Goal: Complete application form: Complete application form

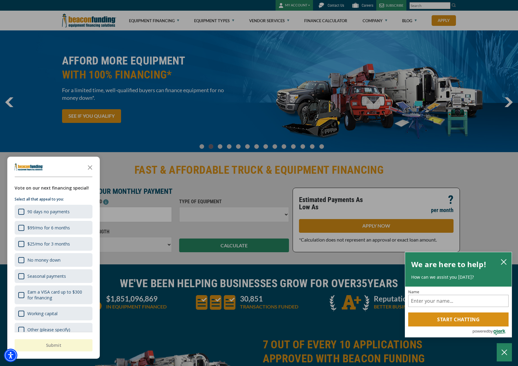
click at [156, 98] on div "button" at bounding box center [259, 183] width 518 height 366
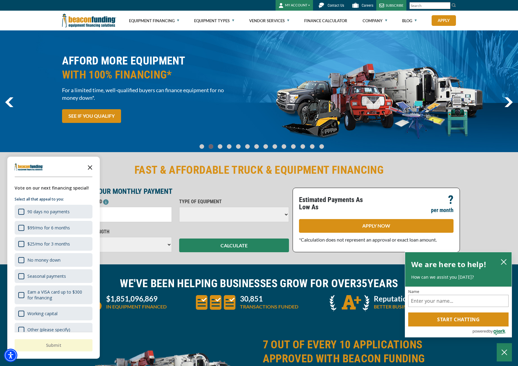
click at [89, 169] on icon "Close the survey" at bounding box center [90, 167] width 12 height 12
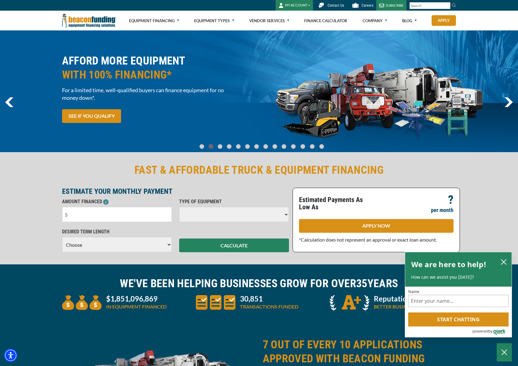
click at [254, 216] on select at bounding box center [234, 214] width 110 height 15
click at [286, 214] on select at bounding box center [234, 214] width 110 height 15
click at [285, 214] on select at bounding box center [234, 214] width 110 height 15
click at [125, 213] on input "text" at bounding box center [117, 214] width 110 height 15
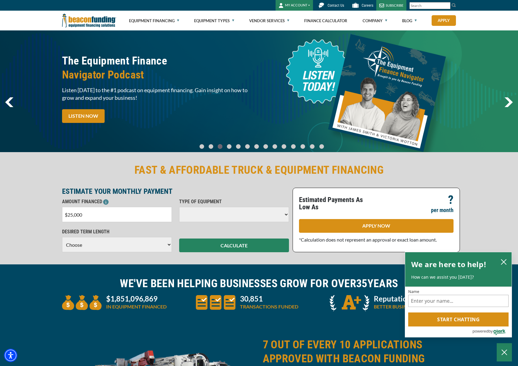
type input "$250,000"
click at [501, 261] on icon "close chatbox" at bounding box center [503, 262] width 6 height 6
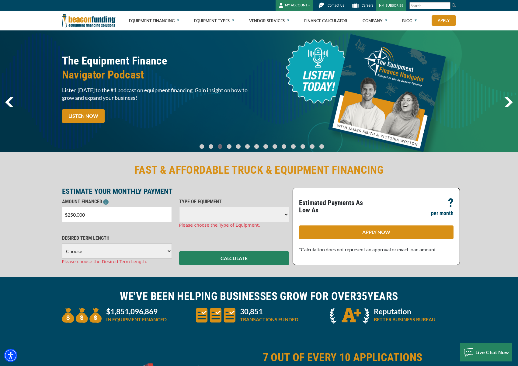
click at [286, 212] on select at bounding box center [234, 214] width 110 height 15
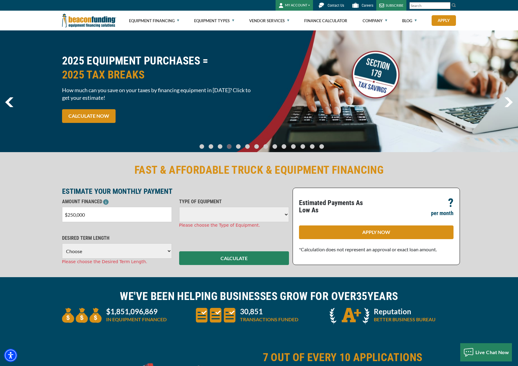
click at [285, 214] on select at bounding box center [234, 214] width 110 height 15
click at [251, 216] on select at bounding box center [234, 214] width 110 height 15
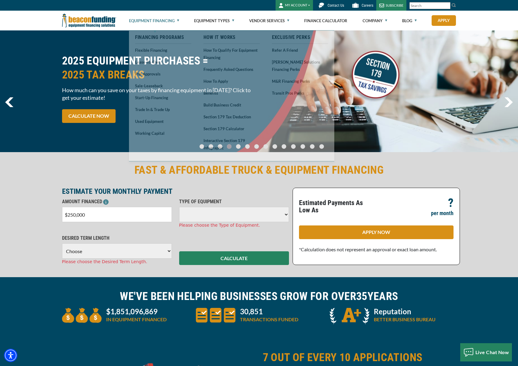
click at [152, 19] on link "Equipment Financing" at bounding box center [154, 20] width 50 height 19
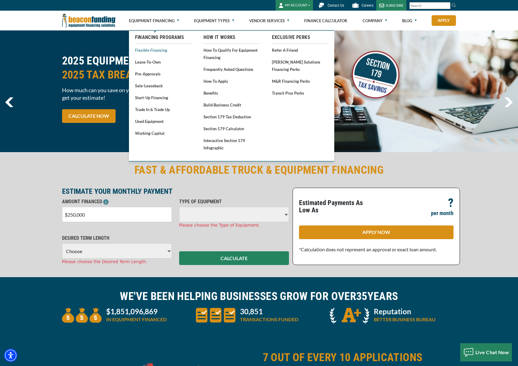
click at [162, 52] on link "Flexible Financing" at bounding box center [163, 50] width 56 height 8
click at [234, 50] on link "How to Qualify for Equipment Financing" at bounding box center [231, 53] width 56 height 15
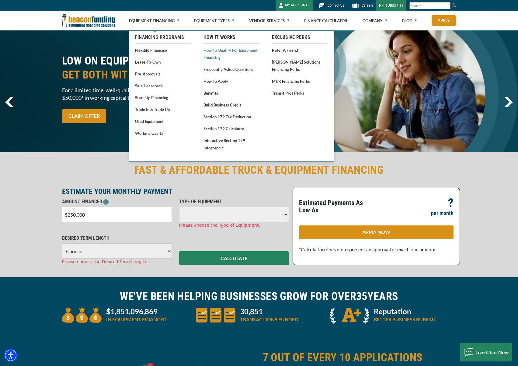
click at [227, 49] on link "How to Qualify for Equipment Financing" at bounding box center [231, 53] width 56 height 15
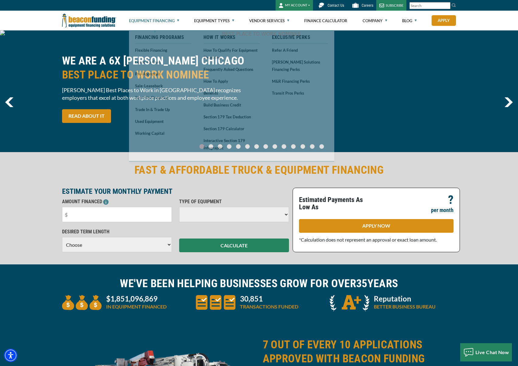
click at [160, 21] on link "Equipment Financing" at bounding box center [154, 20] width 50 height 19
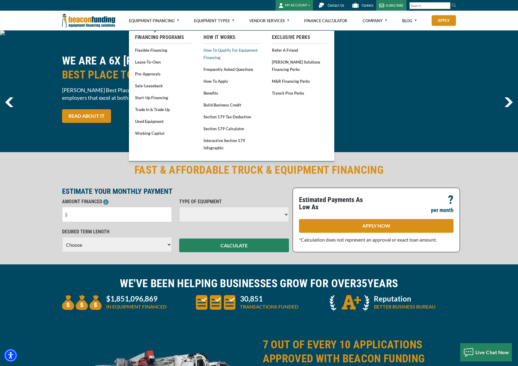
click at [218, 49] on link "How to Qualify for Equipment Financing" at bounding box center [231, 53] width 56 height 15
click at [217, 51] on link "How to Qualify for Equipment Financing" at bounding box center [231, 53] width 56 height 15
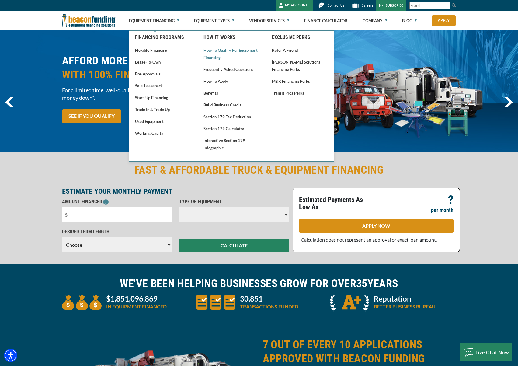
click at [213, 52] on link "How to Qualify for Equipment Financing" at bounding box center [231, 53] width 56 height 15
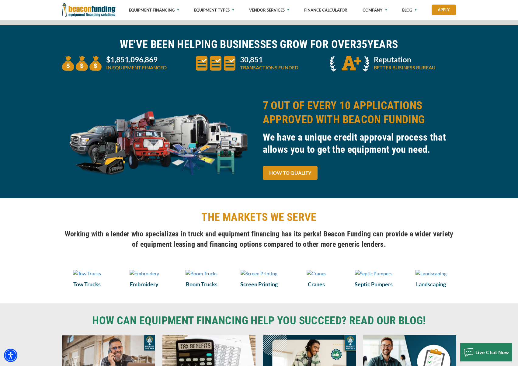
scroll to position [241, 0]
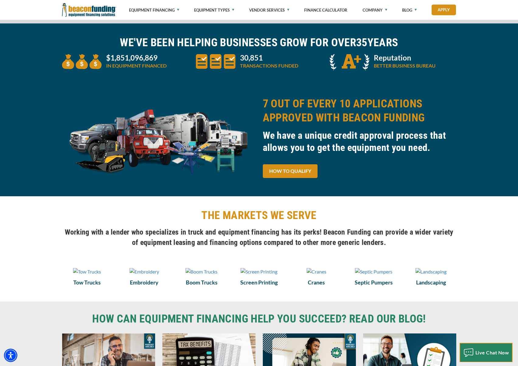
click at [486, 352] on span "Live Chat Now" at bounding box center [492, 352] width 34 height 6
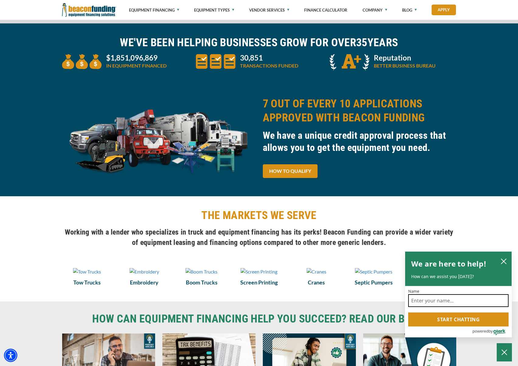
click at [449, 301] on input "Name" at bounding box center [458, 300] width 100 height 13
type input "Edward Kong"
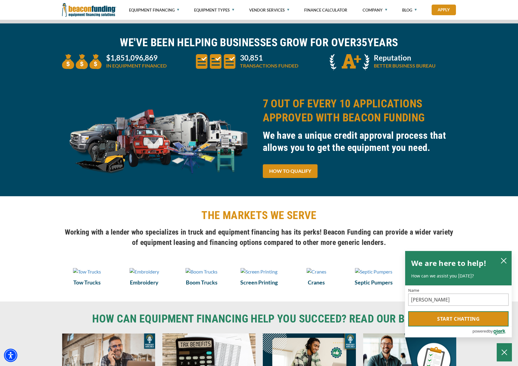
click at [473, 322] on button "Start chatting" at bounding box center [458, 318] width 100 height 15
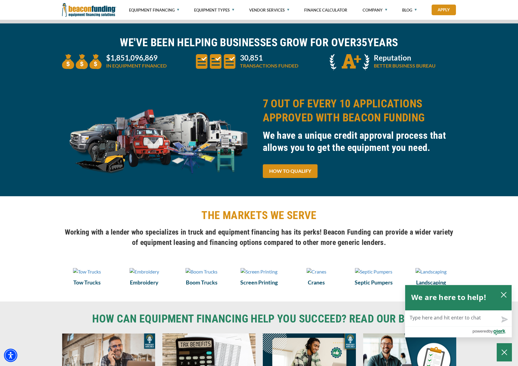
click at [449, 319] on textarea "Live Chat Now" at bounding box center [458, 318] width 106 height 16
click at [408, 318] on textarea "Live Chat Now" at bounding box center [458, 318] width 106 height 16
paste textarea "My name is Edward Kong, and I am a Commercial Loan Adviser based in Woodside, N…"
type textarea "My name is Edward Kong, and I am a Commercial Loan Adviser based in Woodside, N…"
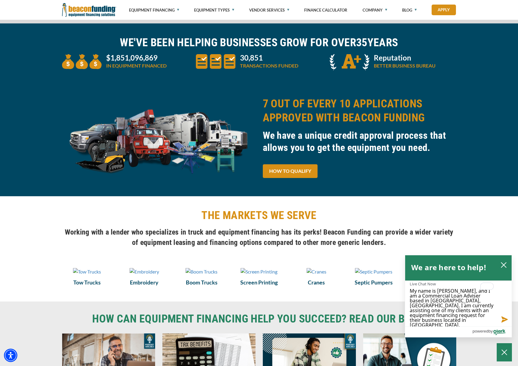
scroll to position [38, 0]
type textarea "My name is Edward Kong, and I am a Commercial Loan Adviser based in Woodside, N…"
click at [504, 319] on button "Send message" at bounding box center [503, 318] width 16 height 15
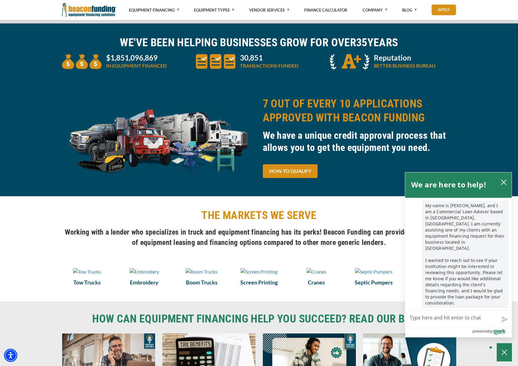
scroll to position [0, 0]
click at [412, 321] on textarea "Live Chat Now" at bounding box center [458, 318] width 106 height 16
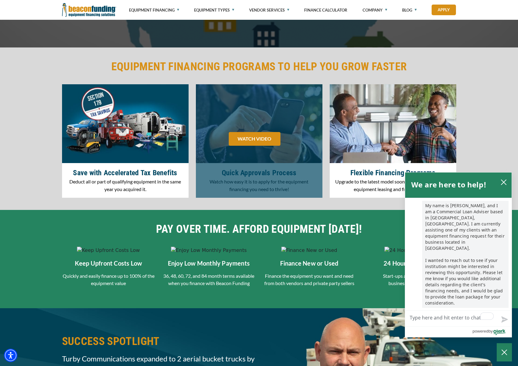
scroll to position [760, 0]
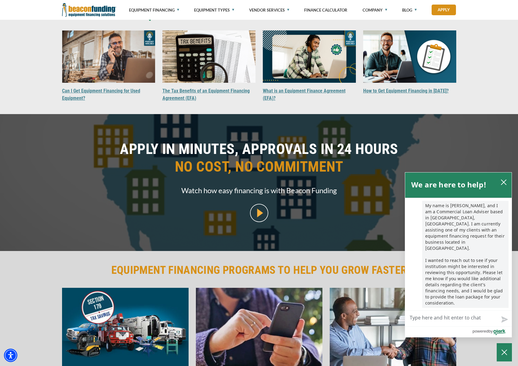
scroll to position [505, 0]
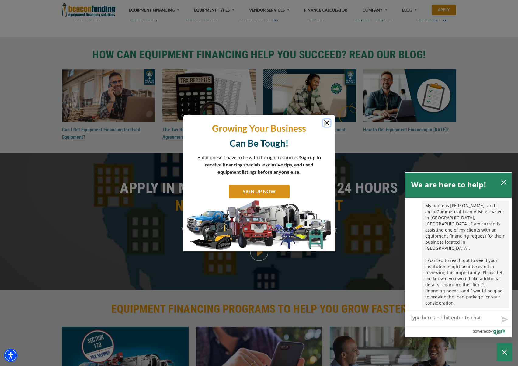
click at [327, 122] on button "Close" at bounding box center [326, 122] width 7 height 7
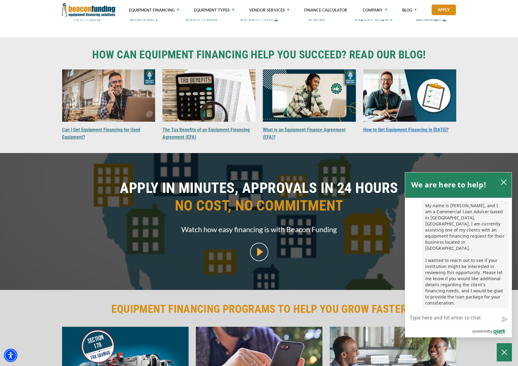
click at [402, 133] on link "How to Get Equipment Financing in [DATE]?" at bounding box center [405, 130] width 85 height 6
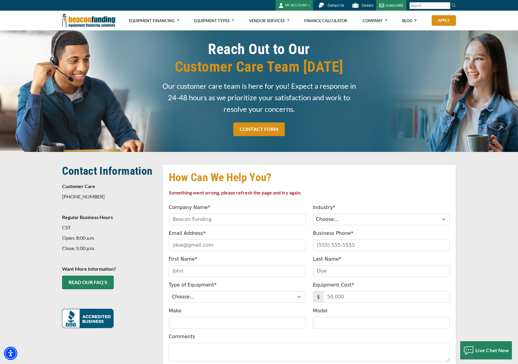
scroll to position [184, 0]
click at [211, 218] on input "Company Name*" at bounding box center [237, 220] width 137 height 12
type input "CLEX Capital LLC"
click at [353, 222] on select "Choose... Towing Landscape/Hardscape Decorated Apparel Septic Light Constructio…" at bounding box center [381, 220] width 137 height 12
select select "5"
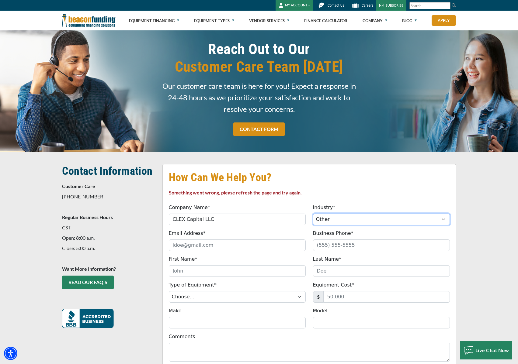
click at [313, 214] on select "Choose... Towing Landscape/Hardscape Decorated Apparel Septic Light Constructio…" at bounding box center [381, 220] width 137 height 12
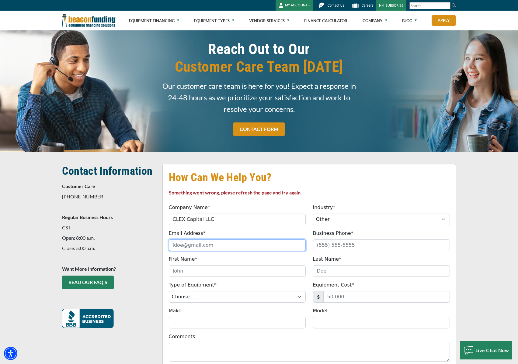
click at [187, 245] on input "Email Address*" at bounding box center [237, 246] width 137 height 12
click at [185, 245] on input "Email Address*" at bounding box center [237, 246] width 137 height 12
type input "edward@clexcapital.com"
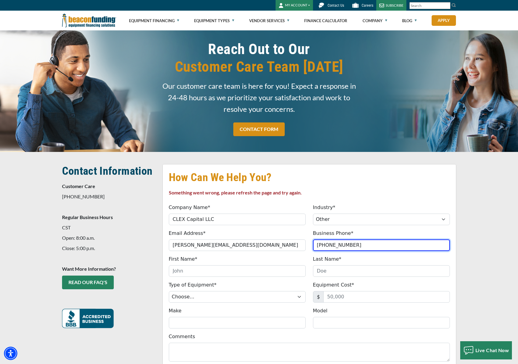
type input "(917) 589-9881"
click at [201, 275] on input "First Name*" at bounding box center [237, 271] width 137 height 12
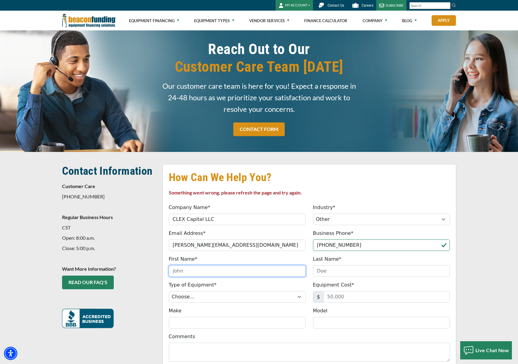
type input "Edward"
type input "Kong"
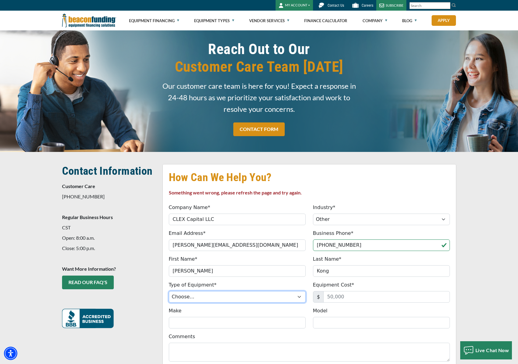
click at [208, 299] on select "Choose... Backhoe Boom/Bucket Truck Chipper Commercial Mower Crane DTG/DTF Prin…" at bounding box center [237, 297] width 137 height 12
select select "13"
click at [169, 291] on select "Choose... Backhoe Boom/Bucket Truck Chipper Commercial Mower Crane DTG/DTF Prin…" at bounding box center [237, 297] width 137 height 12
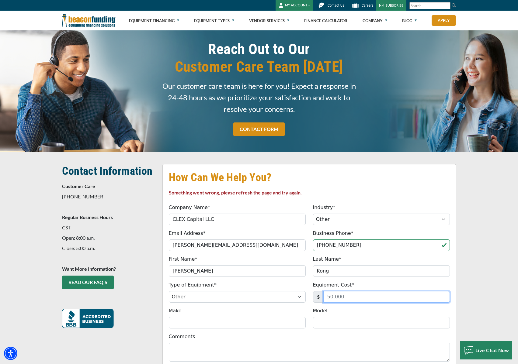
click at [357, 299] on input "Equipment Cost*" at bounding box center [386, 297] width 126 height 12
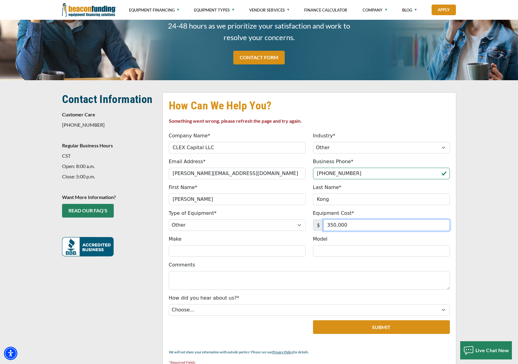
scroll to position [79, 0]
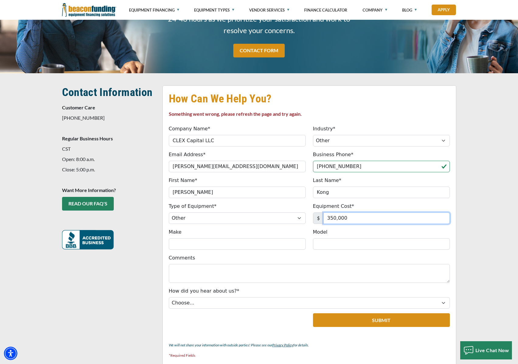
type input "350,000"
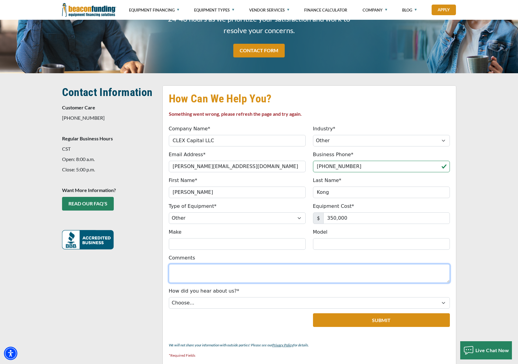
click at [191, 277] on textarea "Comments" at bounding box center [309, 273] width 281 height 19
paste textarea "My name is Edward Kong, and I am a Commercial Loan Adviser based in Woodside, N…"
type textarea "My name is Edward Kong, and I am a Commercial Loan Adviser based in Woodside, N…"
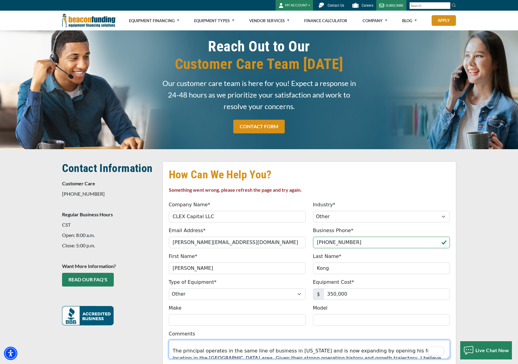
scroll to position [0, 0]
drag, startPoint x: 275, startPoint y: 353, endPoint x: 178, endPoint y: 329, distance: 99.4
click at [178, 329] on fieldset "How Can We Help You? Something went wrong, please refresh the page and try agai…" at bounding box center [309, 302] width 294 height 283
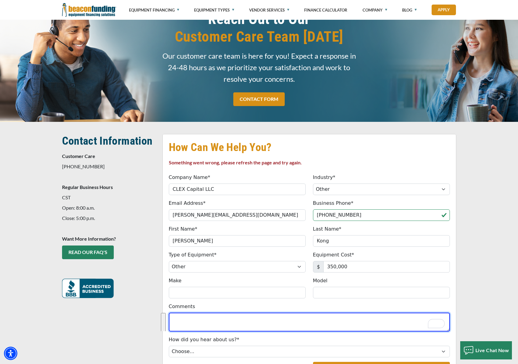
scroll to position [32, 0]
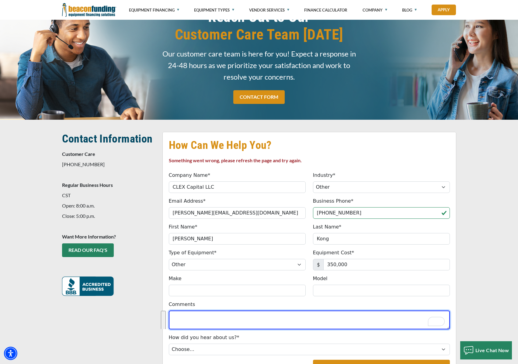
paste textarea "My name is Edward Kong, and I am a Commercial Loan Adviser based in Woodside, N…"
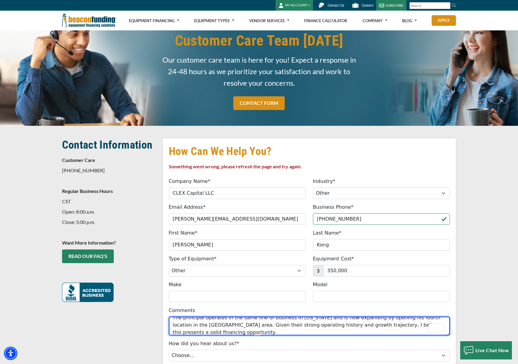
scroll to position [25, 0]
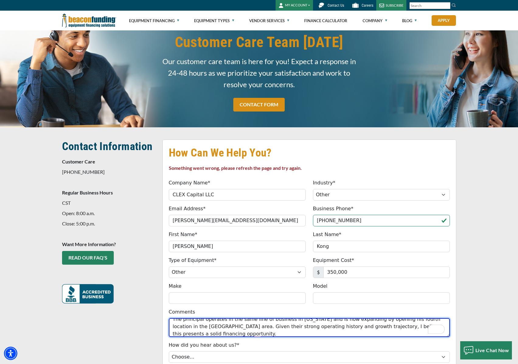
click at [171, 327] on textarea "My name is Edward Kong, and I am a Commercial Loan Adviser based in Woodside, N…" at bounding box center [309, 327] width 281 height 19
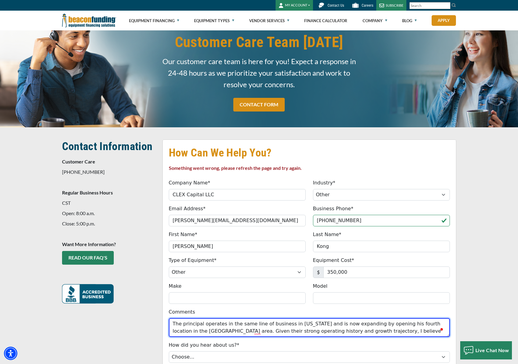
click at [273, 327] on textarea "My name is Edward Kong, and I am a Commercial Loan Adviser based in Woodside, N…" at bounding box center [309, 327] width 281 height 19
click at [289, 330] on textarea "My name is Edward Kong, and I am a Commercial Loan Adviser based in Woodside, N…" at bounding box center [309, 327] width 281 height 19
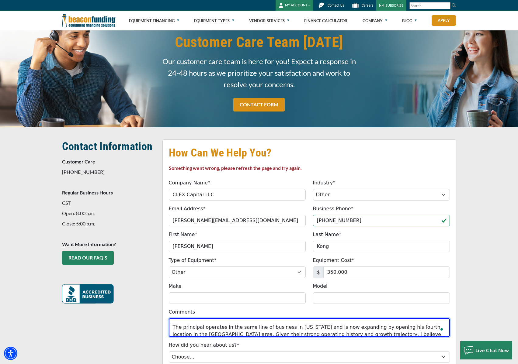
scroll to position [0, 0]
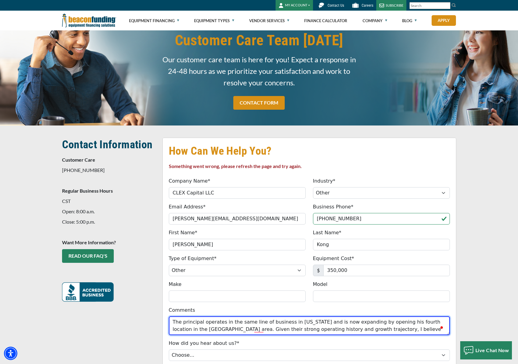
drag, startPoint x: 269, startPoint y: 332, endPoint x: 171, endPoint y: 328, distance: 98.9
click at [171, 328] on textarea "My name is Edward Kong, and I am a Commercial Loan Adviser based in Woodside, N…" at bounding box center [309, 325] width 281 height 19
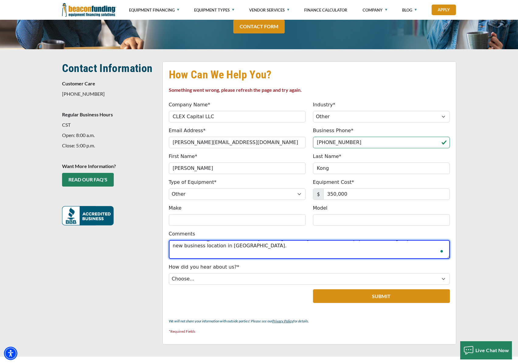
type textarea "My name is Edward Kong, and I am a Commercial Loan Adviser based in Woodside, N…"
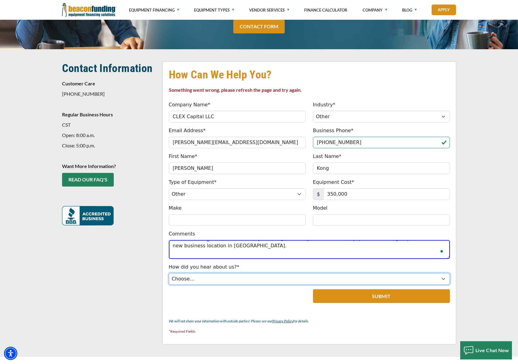
click at [221, 279] on select "Choose... Internet Search Vendor Referral Word of Mouth Client Referral Email E…" at bounding box center [309, 279] width 281 height 12
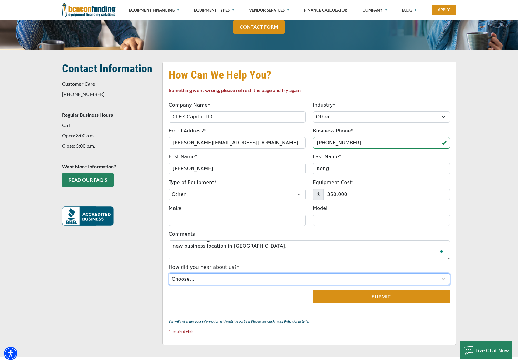
select select "5"
click at [169, 274] on select "Choose... Internet Search Vendor Referral Word of Mouth Client Referral Email E…" at bounding box center [309, 280] width 281 height 12
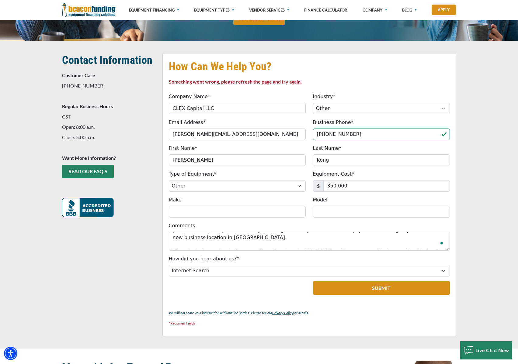
click at [384, 289] on button "Submit" at bounding box center [381, 288] width 137 height 14
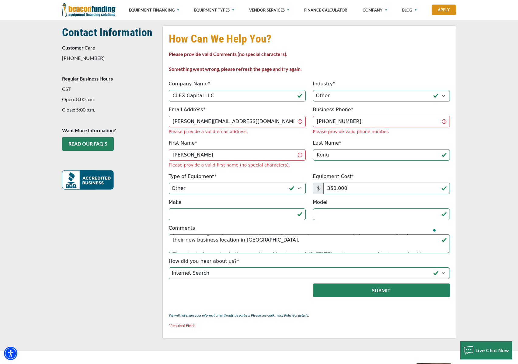
click at [380, 284] on button "Submit" at bounding box center [381, 291] width 137 height 14
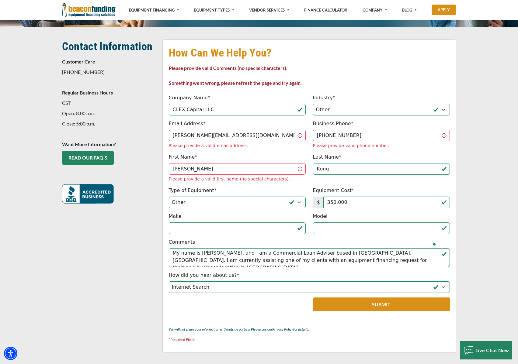
scroll to position [127, 0]
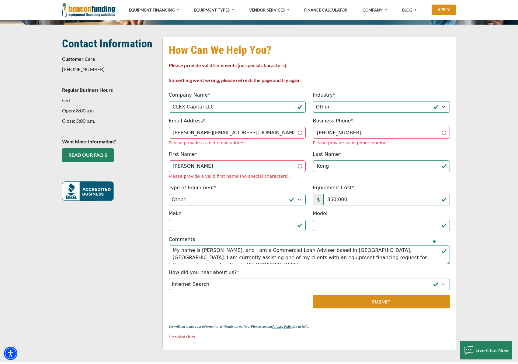
drag, startPoint x: 259, startPoint y: 116, endPoint x: 257, endPoint y: 111, distance: 6.1
click at [259, 116] on fieldset "How Can We Help You? Please provide valid Comments (no special characters). Som…" at bounding box center [309, 193] width 294 height 313
click at [254, 109] on input "CLEX Capital LLC" at bounding box center [237, 107] width 137 height 12
click at [331, 220] on input "Model" at bounding box center [381, 226] width 137 height 12
click at [265, 220] on input "Make" at bounding box center [237, 226] width 137 height 12
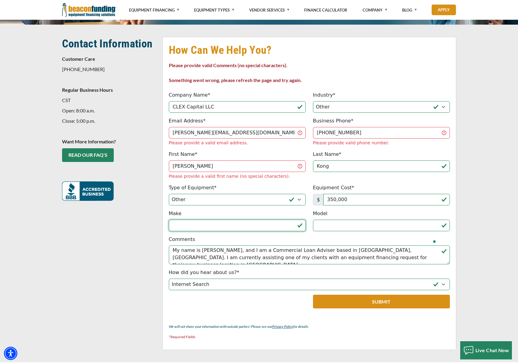
scroll to position [127, 0]
click at [191, 220] on input "Make" at bounding box center [237, 226] width 137 height 12
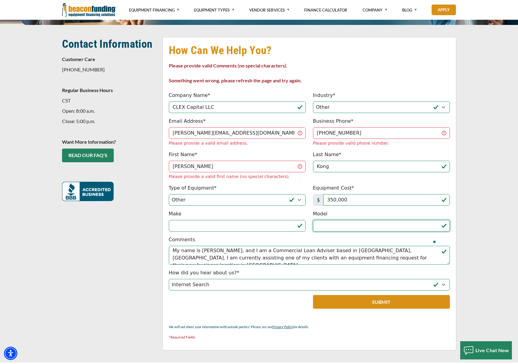
click at [380, 220] on input "Model" at bounding box center [381, 226] width 137 height 12
type input "S"
click at [199, 220] on input "Make" at bounding box center [237, 226] width 137 height 12
type input "Sennebogen"
type input "821E"
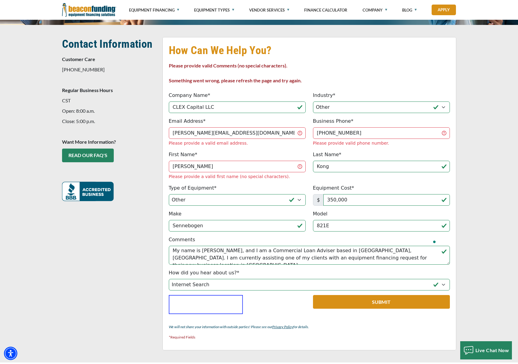
scroll to position [126, 0]
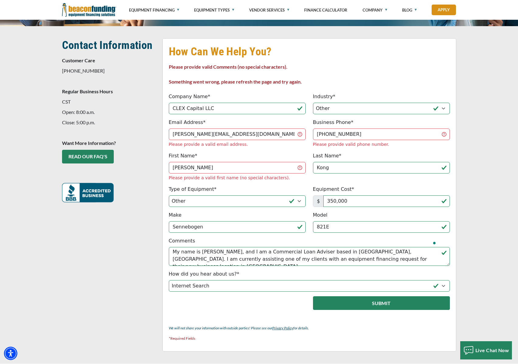
click at [382, 296] on button "Submit" at bounding box center [381, 303] width 137 height 14
